Goal: Task Accomplishment & Management: Complete application form

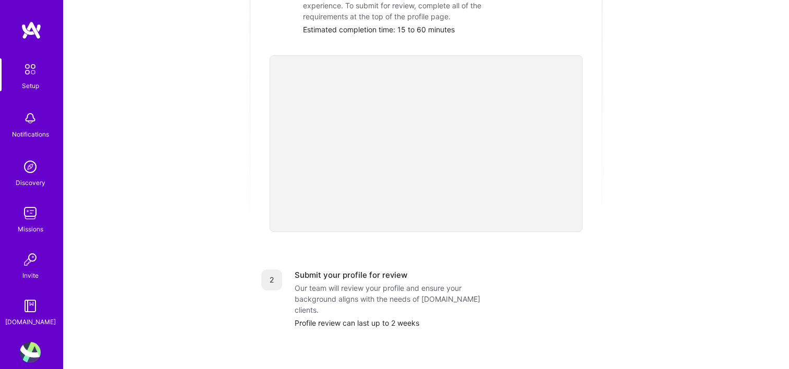
scroll to position [250, 0]
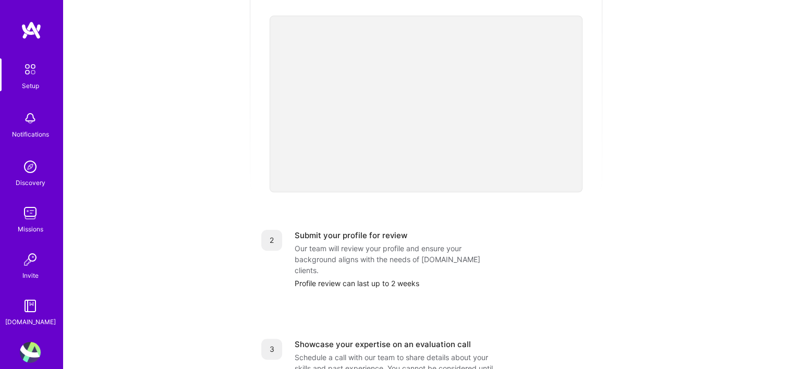
click at [522, 339] on div "Showcase your expertise on an evaluation call Schedule a call with our team to …" at bounding box center [443, 368] width 296 height 59
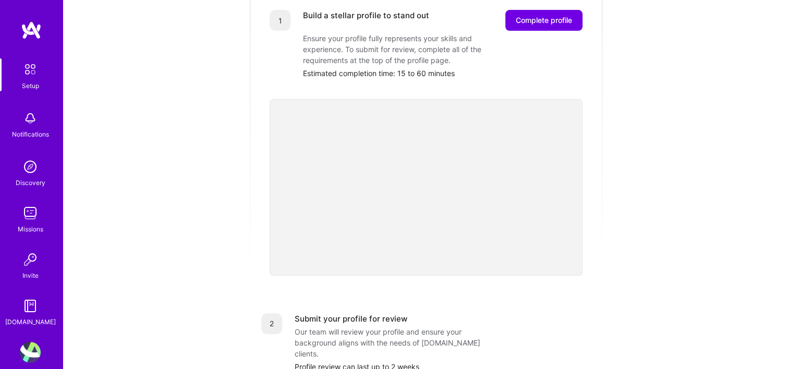
scroll to position [146, 0]
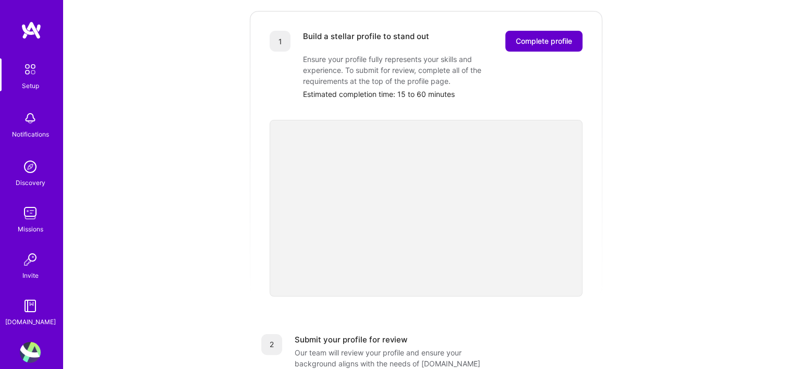
click at [532, 36] on span "Complete profile" at bounding box center [544, 41] width 56 height 10
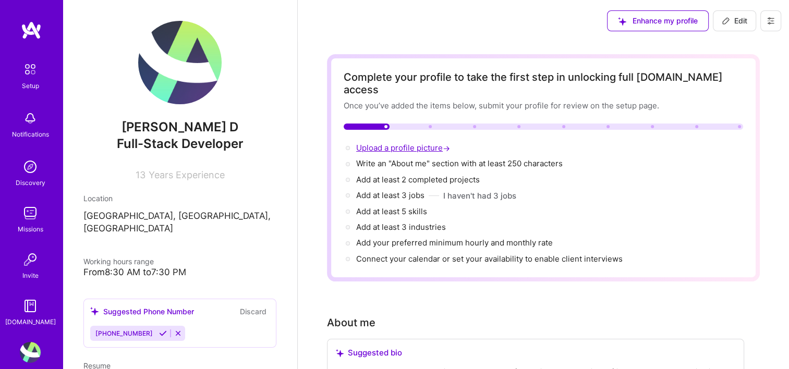
click at [430, 143] on span "Upload a profile picture →" at bounding box center [404, 148] width 96 height 10
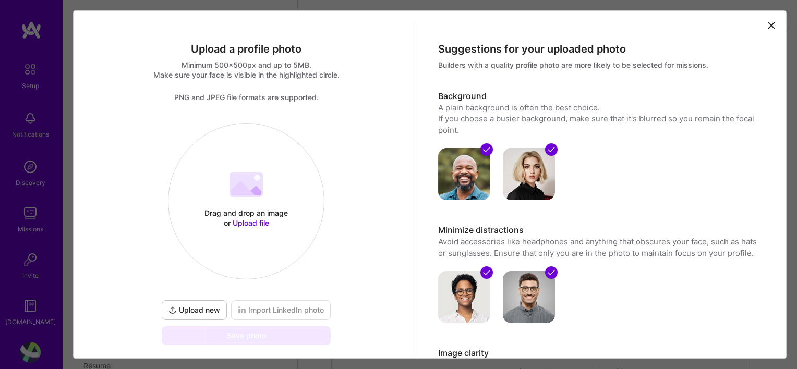
click at [246, 216] on div "Drag and drop an image or Upload file" at bounding box center [246, 218] width 89 height 20
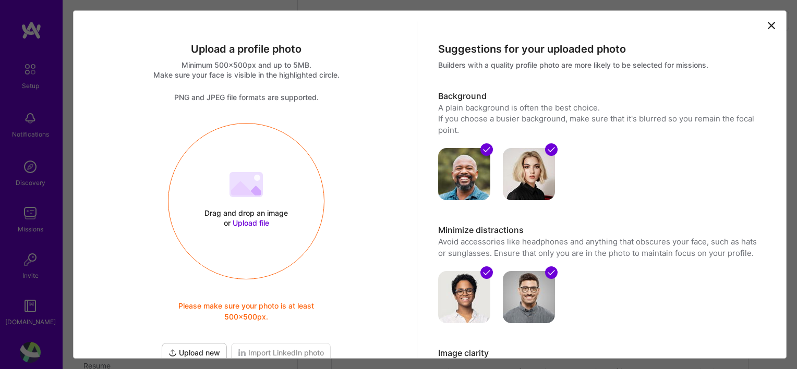
click at [254, 219] on span "Upload file" at bounding box center [251, 223] width 37 height 9
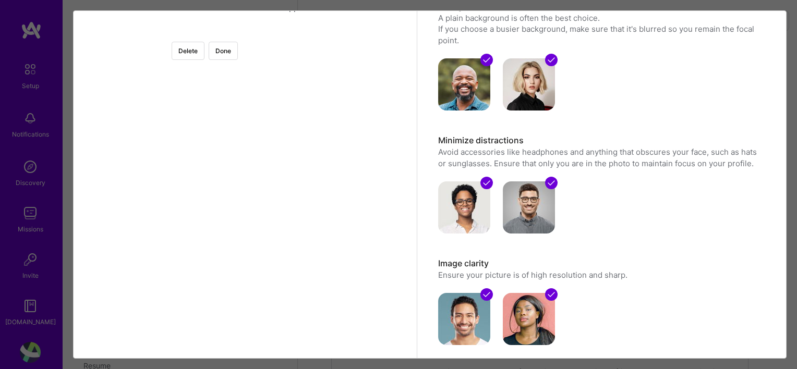
scroll to position [88, 0]
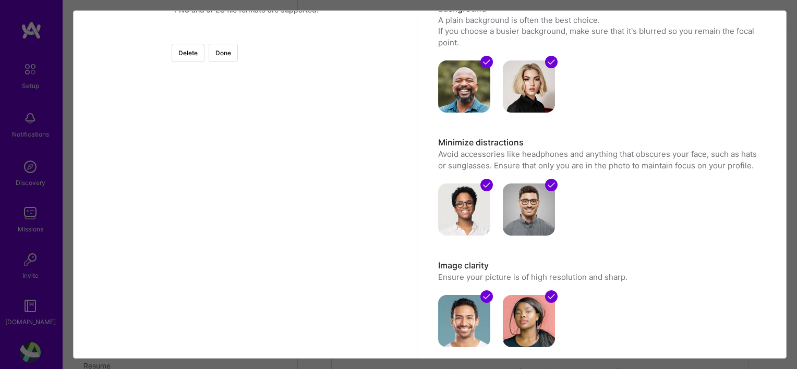
click at [263, 179] on div at bounding box center [365, 154] width 238 height 238
click at [238, 58] on button "Done" at bounding box center [223, 53] width 29 height 18
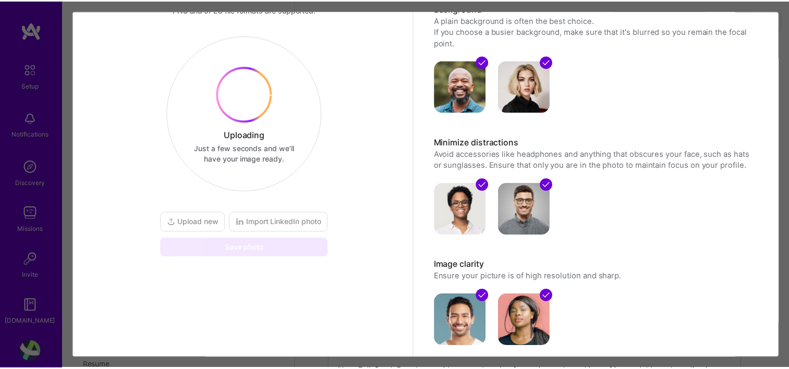
scroll to position [47, 0]
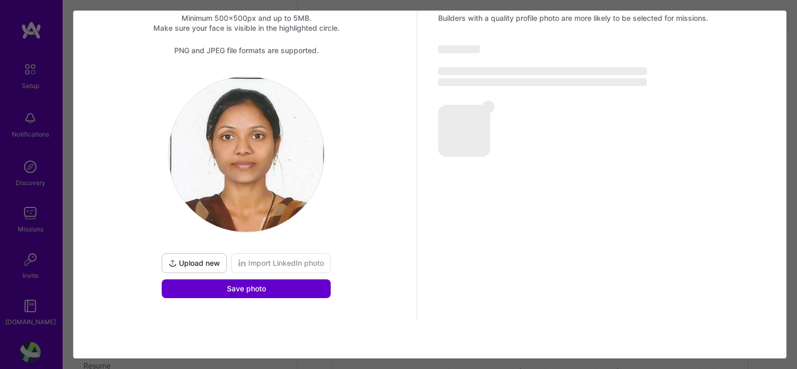
click at [269, 287] on button "Save photo" at bounding box center [246, 289] width 169 height 19
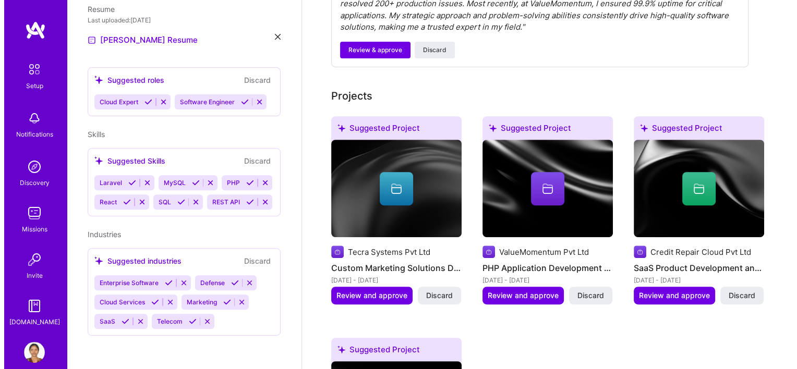
scroll to position [408, 0]
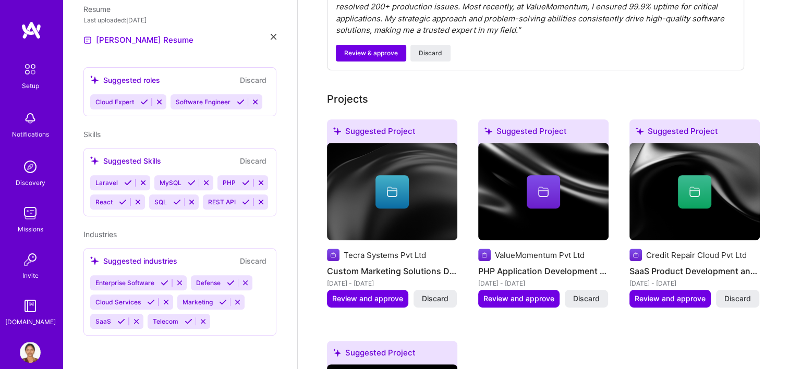
click at [390, 186] on icon at bounding box center [392, 192] width 13 height 13
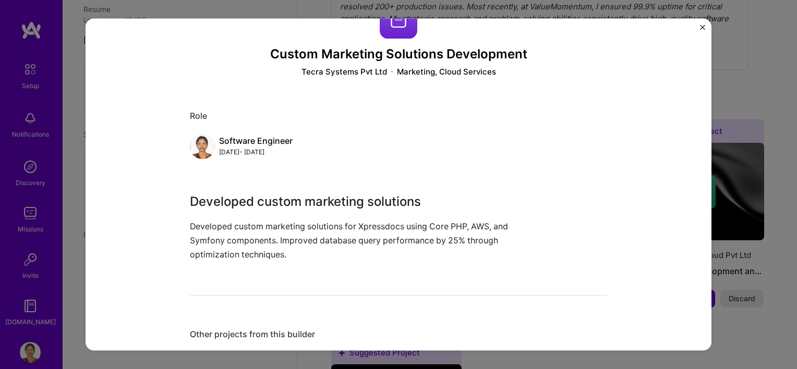
scroll to position [60, 0]
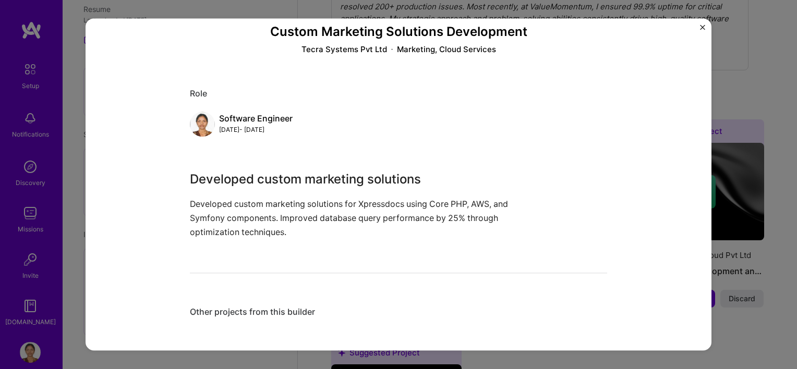
click at [701, 27] on img "Close" at bounding box center [702, 27] width 5 height 5
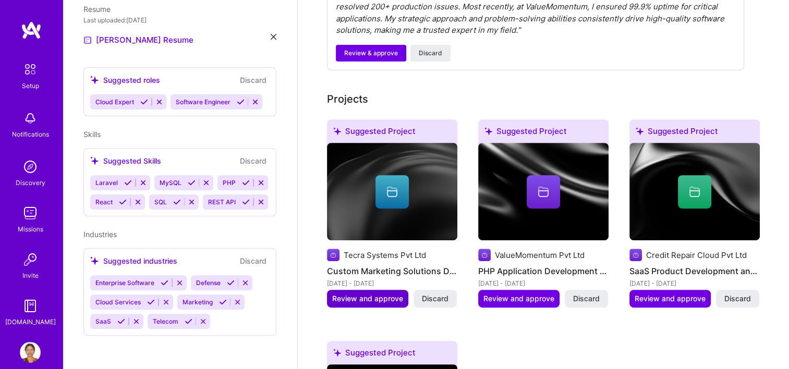
click at [367, 294] on span "Review and approve" at bounding box center [367, 299] width 71 height 10
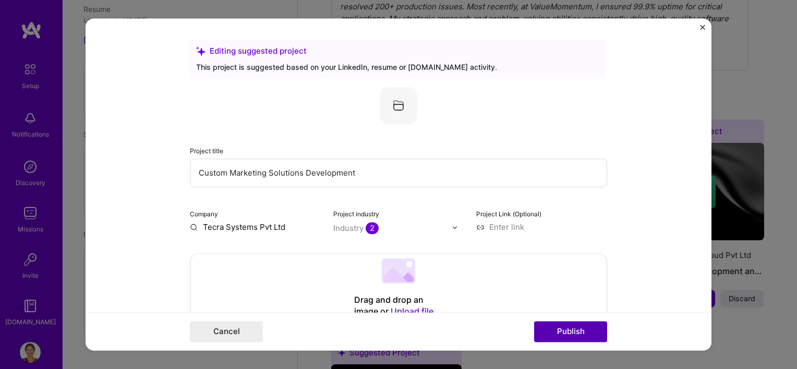
click at [569, 329] on button "Publish" at bounding box center [570, 332] width 73 height 21
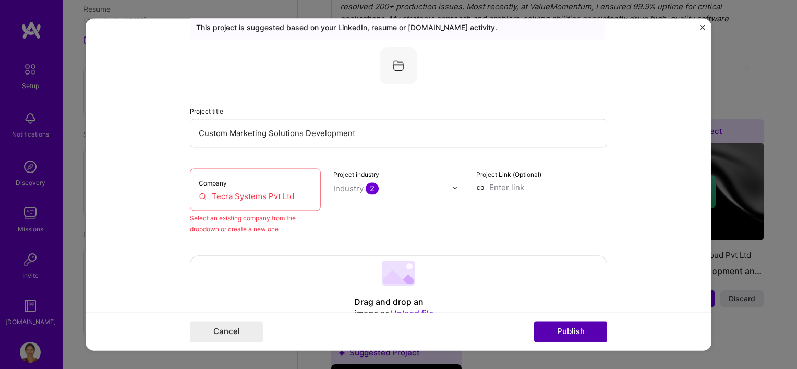
scroll to position [68, 0]
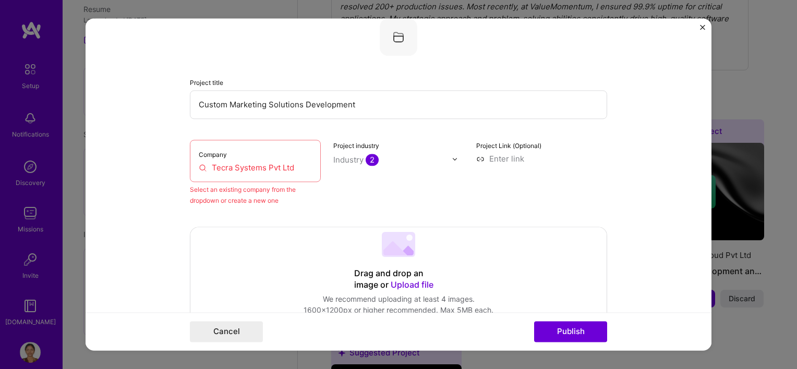
click at [261, 165] on input "Tecra Systems Pvt Ltd" at bounding box center [255, 167] width 113 height 11
click at [702, 29] on img "Close" at bounding box center [702, 27] width 5 height 5
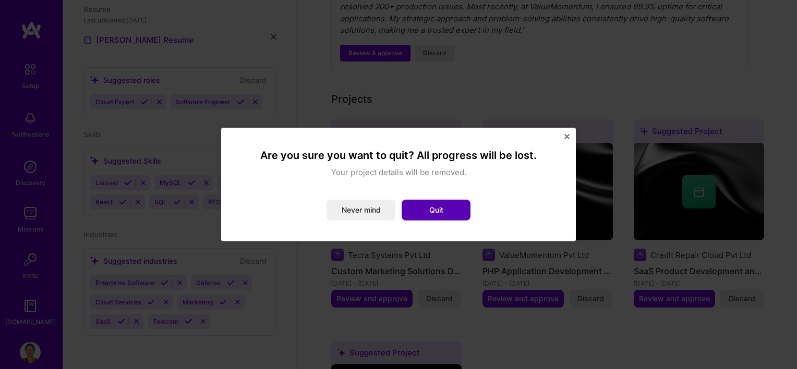
click at [429, 208] on button "Quit" at bounding box center [436, 210] width 69 height 21
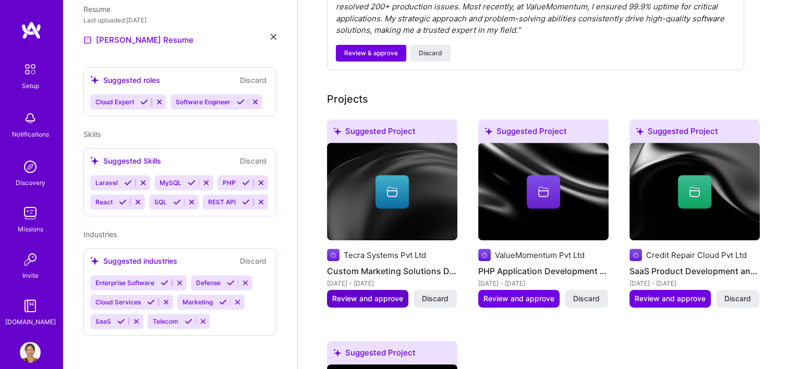
click at [382, 294] on span "Review and approve" at bounding box center [367, 299] width 71 height 10
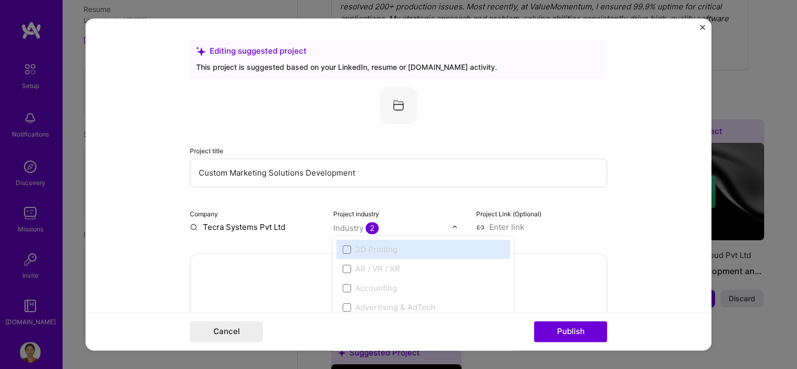
scroll to position [436, 0]
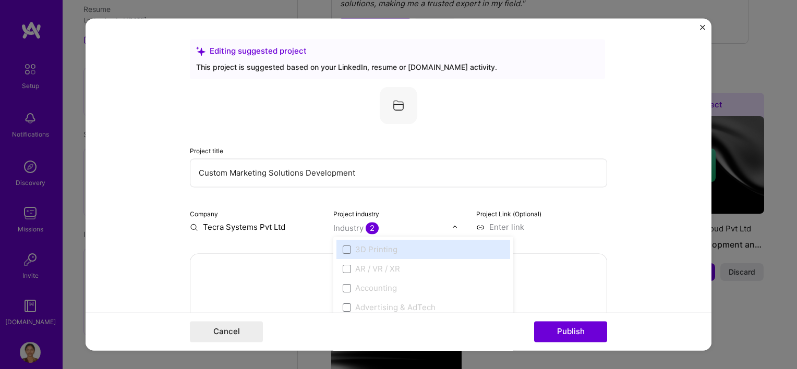
click at [452, 226] on img at bounding box center [455, 227] width 6 height 6
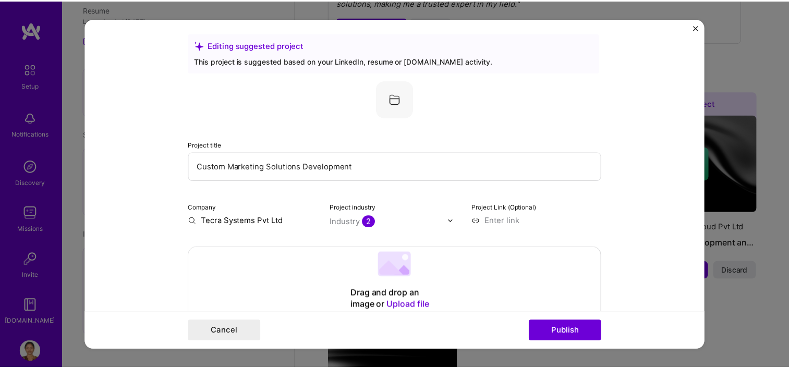
scroll to position [0, 0]
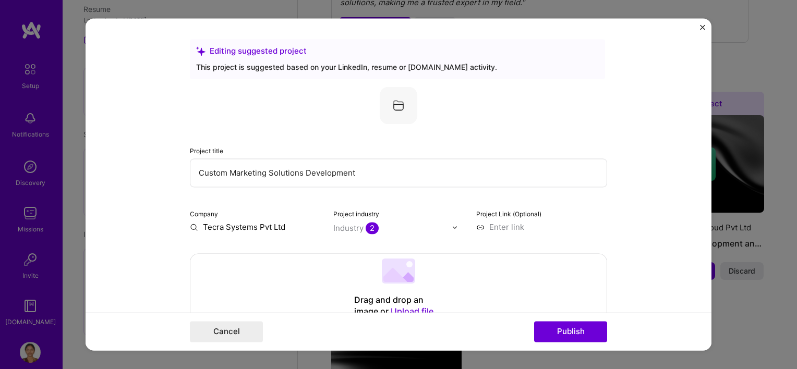
click at [700, 28] on img "Close" at bounding box center [702, 27] width 5 height 5
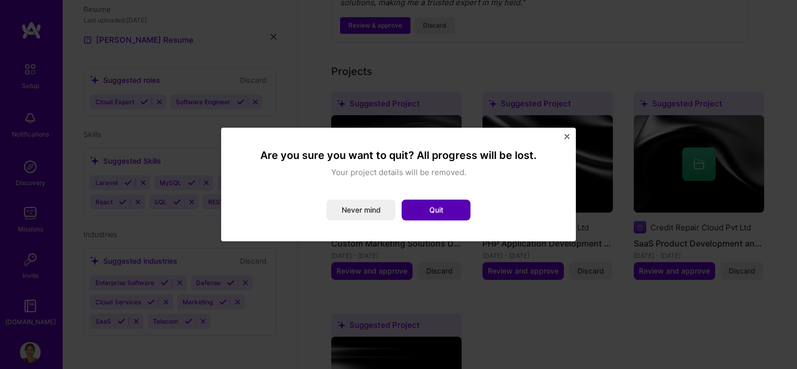
click at [428, 210] on button "Quit" at bounding box center [436, 210] width 69 height 21
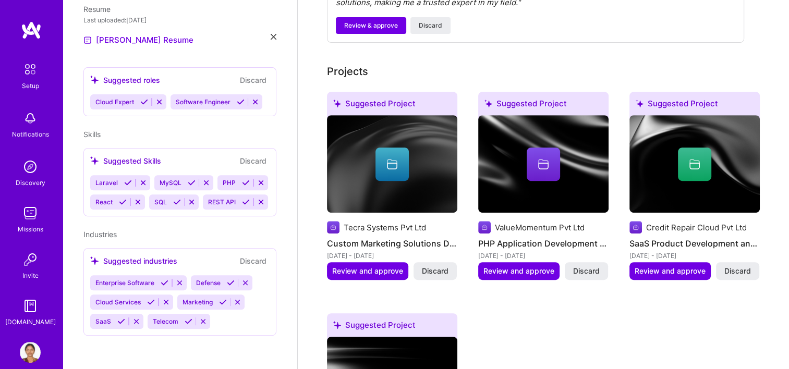
click at [571, 338] on div "Suggested Project Tecra Systems Pvt Ltd Custom Marketing Solutions Development …" at bounding box center [543, 303] width 433 height 423
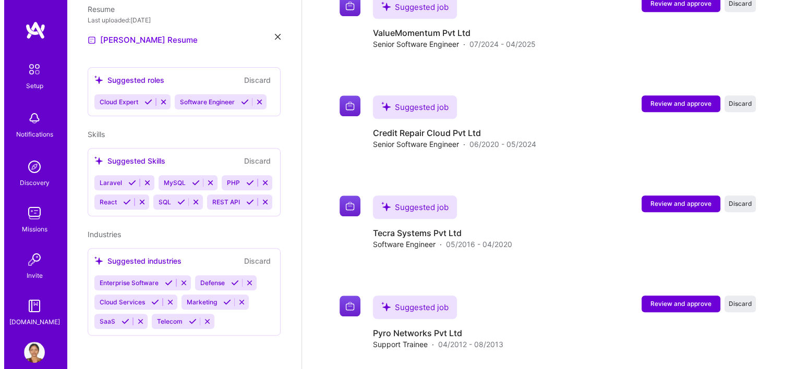
scroll to position [991, 0]
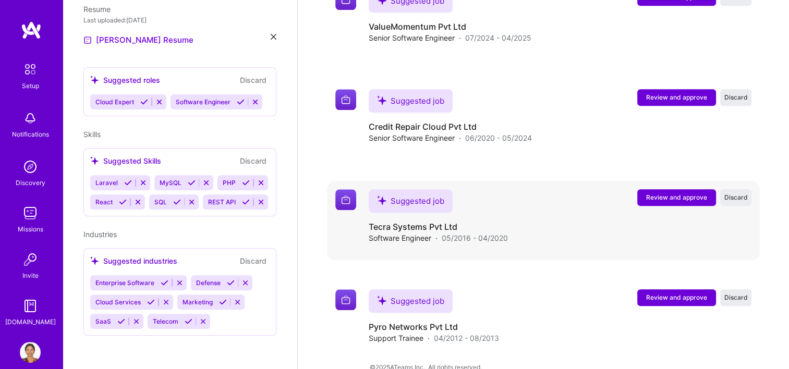
click at [679, 193] on span "Review and approve" at bounding box center [676, 197] width 61 height 9
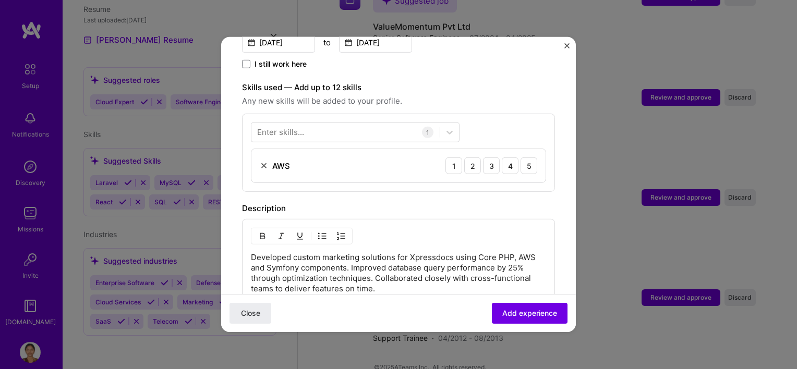
scroll to position [322, 0]
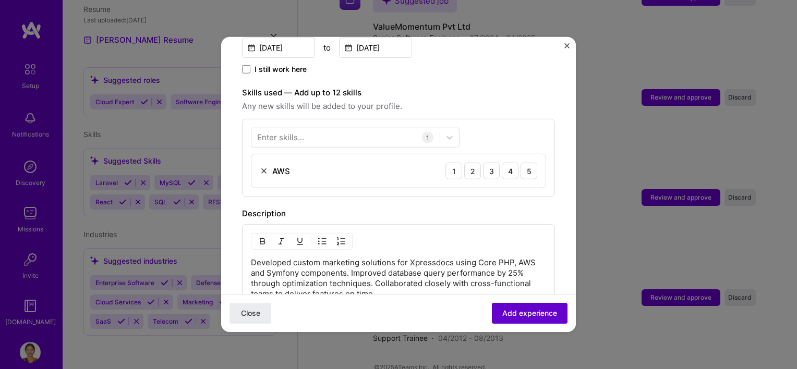
click at [512, 311] on span "Add experience" at bounding box center [529, 313] width 55 height 10
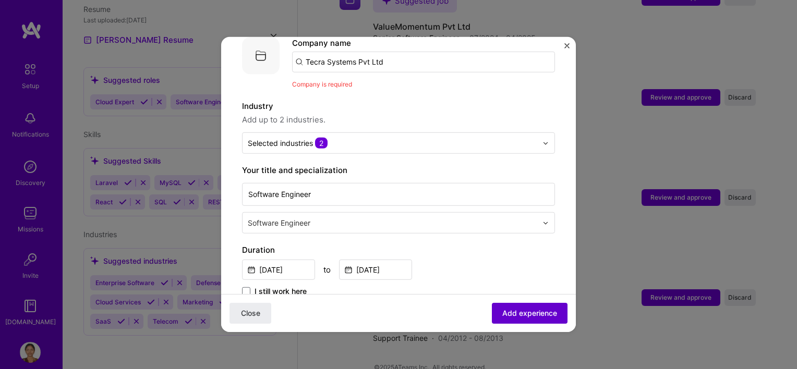
scroll to position [104, 0]
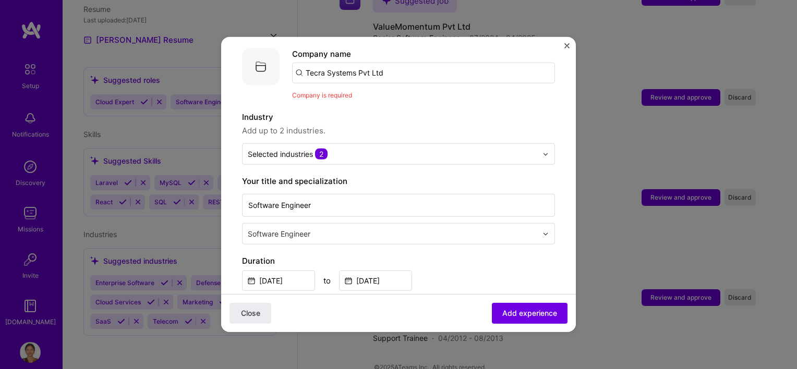
click at [388, 63] on input "Tecra Systems Pvt Ltd" at bounding box center [423, 73] width 263 height 21
click at [396, 64] on input "Tecra Systems Pvt Ltd" at bounding box center [423, 73] width 263 height 21
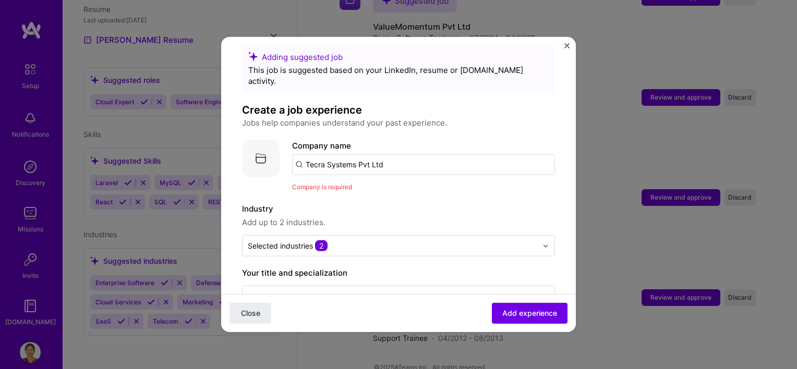
scroll to position [0, 0]
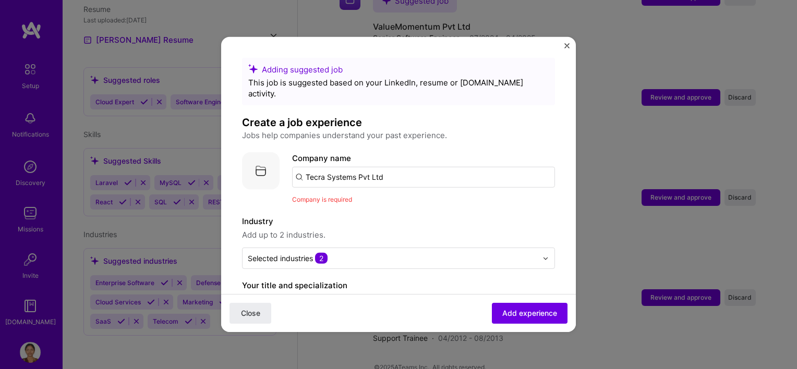
click at [389, 167] on input "Tecra Systems Pvt Ltd" at bounding box center [423, 177] width 263 height 21
click at [393, 167] on input "Tecra Systems Pvt Ltd" at bounding box center [423, 177] width 263 height 21
type input "Tecra system"
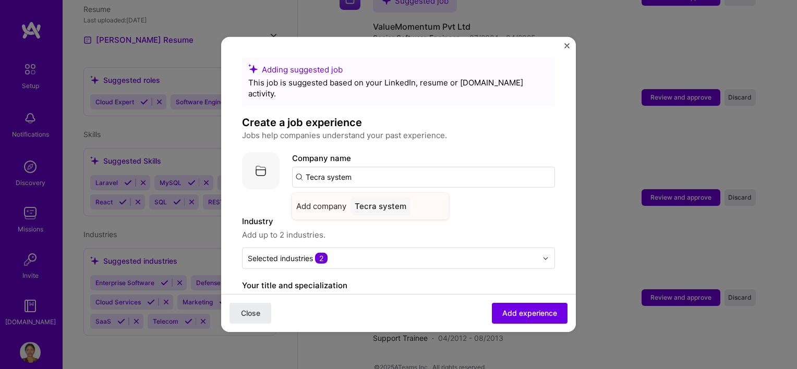
click at [383, 197] on div "Tecra system" at bounding box center [380, 206] width 60 height 18
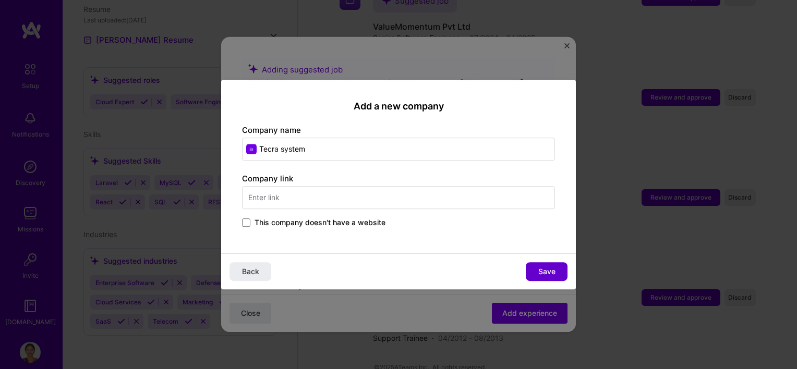
click at [548, 268] on div "Back Save" at bounding box center [398, 271] width 355 height 36
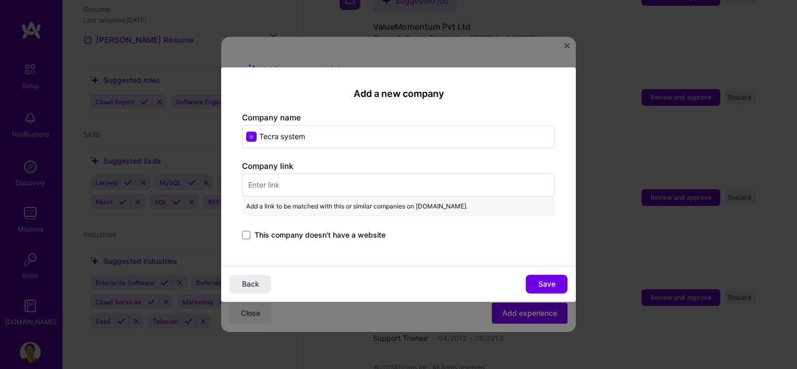
click at [296, 180] on input "text" at bounding box center [398, 185] width 313 height 23
paste input "[URL][DOMAIN_NAME]"
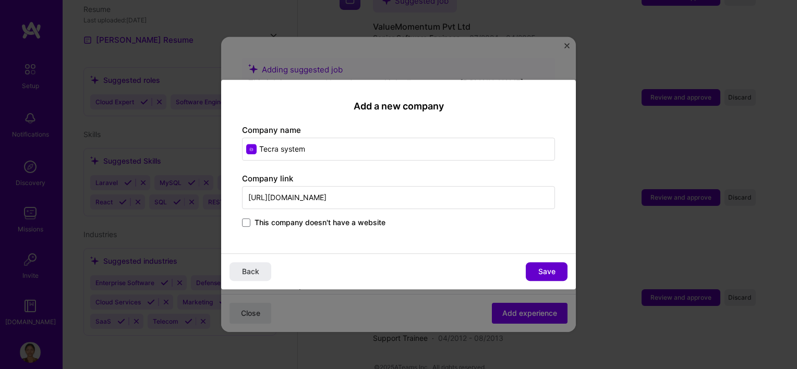
type input "[URL][DOMAIN_NAME]"
click at [540, 270] on span "Save" at bounding box center [546, 271] width 17 height 10
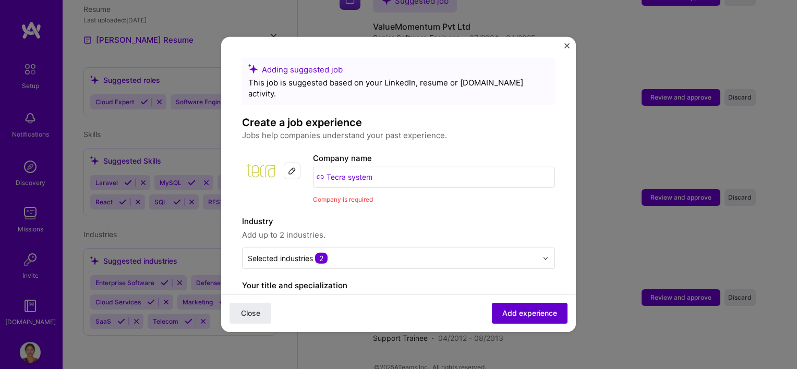
click at [519, 309] on span "Add experience" at bounding box center [529, 313] width 55 height 10
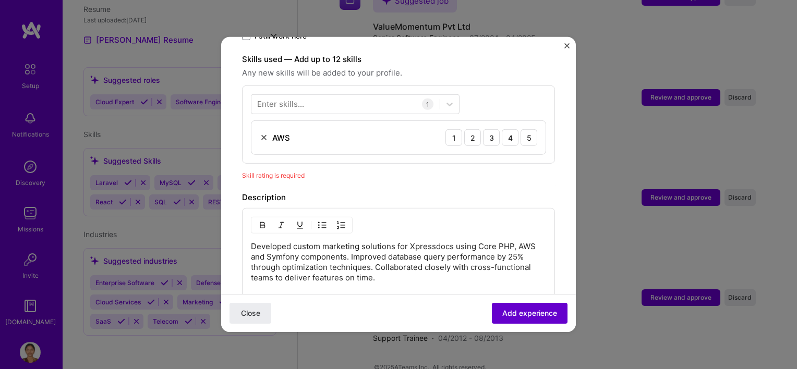
scroll to position [360, 0]
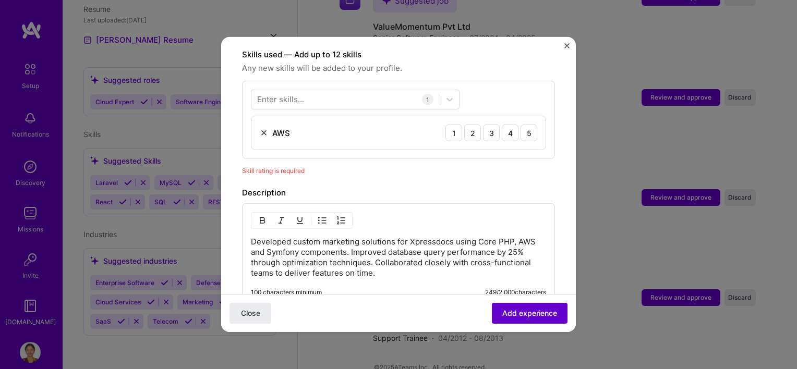
click at [525, 307] on button "Add experience" at bounding box center [530, 313] width 76 height 21
click at [529, 308] on span "Add experience" at bounding box center [529, 313] width 55 height 10
click at [445, 125] on div "1" at bounding box center [453, 133] width 17 height 17
click at [483, 125] on div "3" at bounding box center [491, 133] width 17 height 17
click at [506, 309] on span "Add experience" at bounding box center [529, 313] width 55 height 10
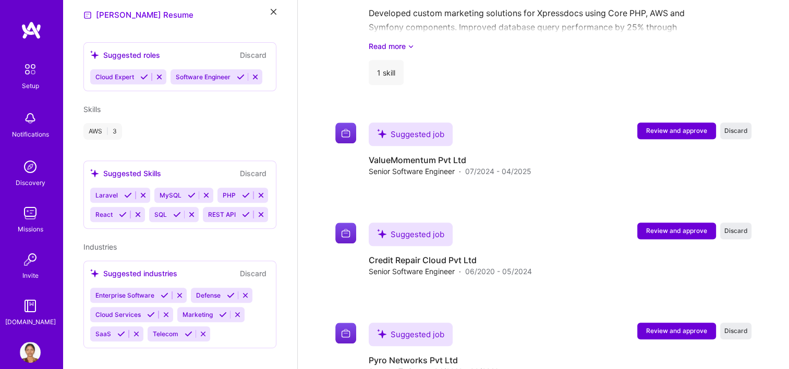
scroll to position [1099, 0]
